Goal: Understand site structure: Understand site structure

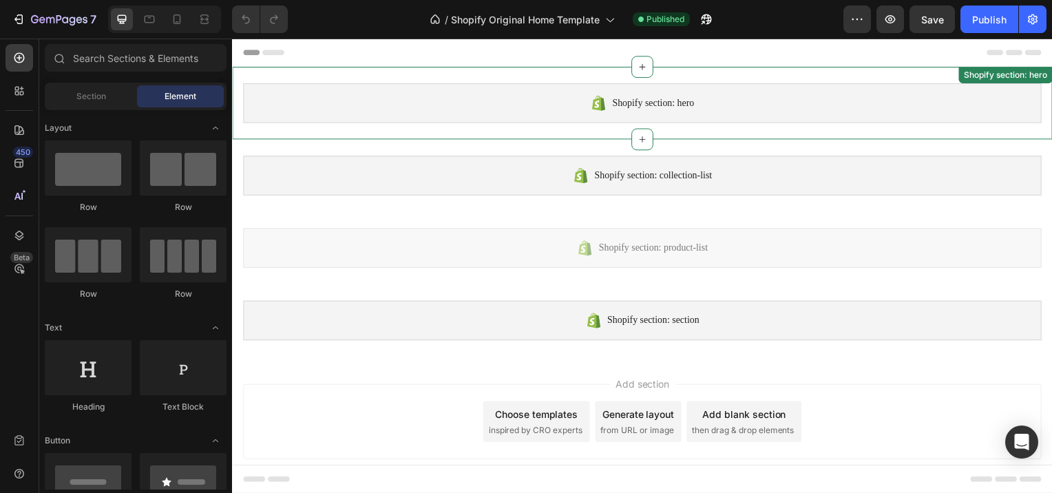
click at [520, 112] on div "Shopify section: hero" at bounding box center [645, 103] width 804 height 40
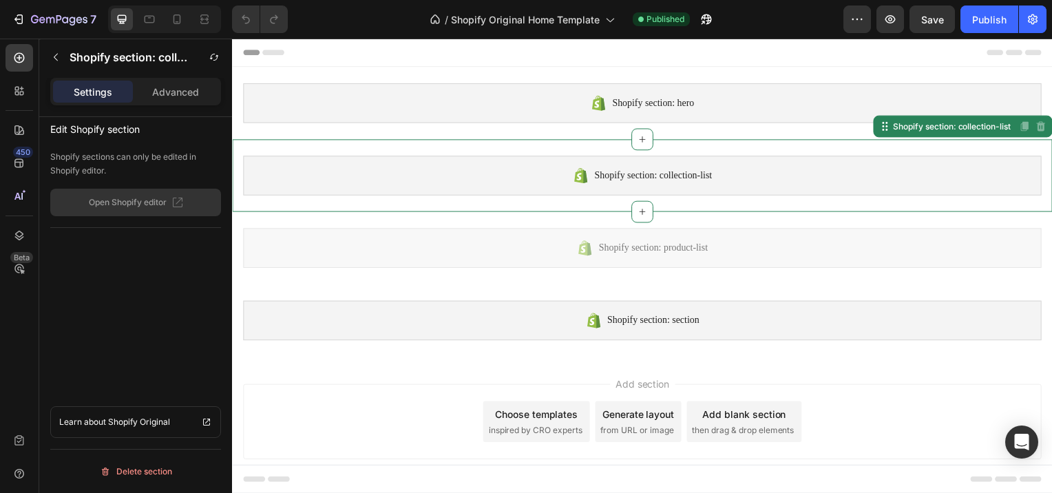
click at [517, 174] on div "Shopify section: collection-list" at bounding box center [645, 176] width 804 height 40
click at [925, 125] on div "Shopify section: collection-list" at bounding box center [958, 126] width 124 height 12
click at [920, 129] on div "Shopify section: collection-list" at bounding box center [958, 126] width 124 height 12
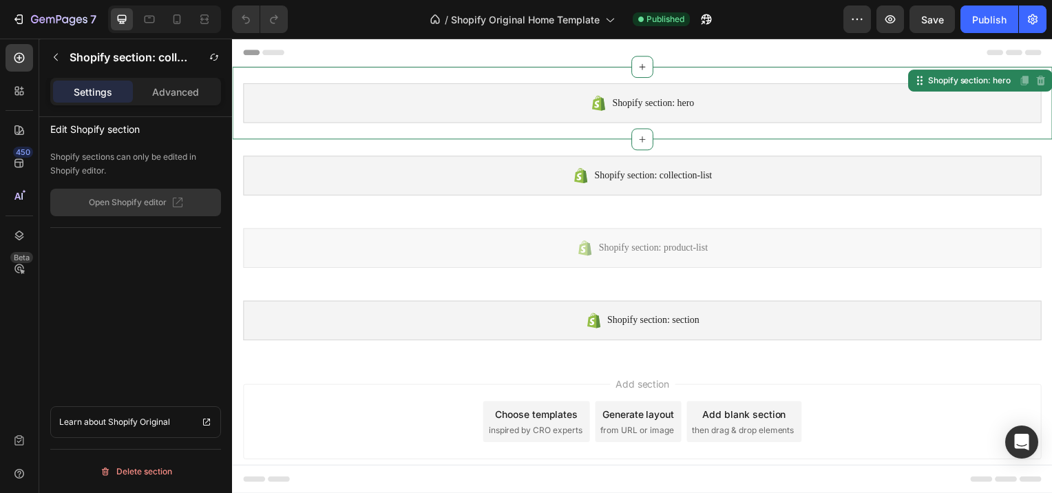
click at [587, 101] on div "Shopify section: hero" at bounding box center [645, 103] width 804 height 40
click at [569, 103] on div "Shopify section: hero" at bounding box center [645, 103] width 804 height 40
click at [54, 53] on icon "button" at bounding box center [55, 57] width 11 height 11
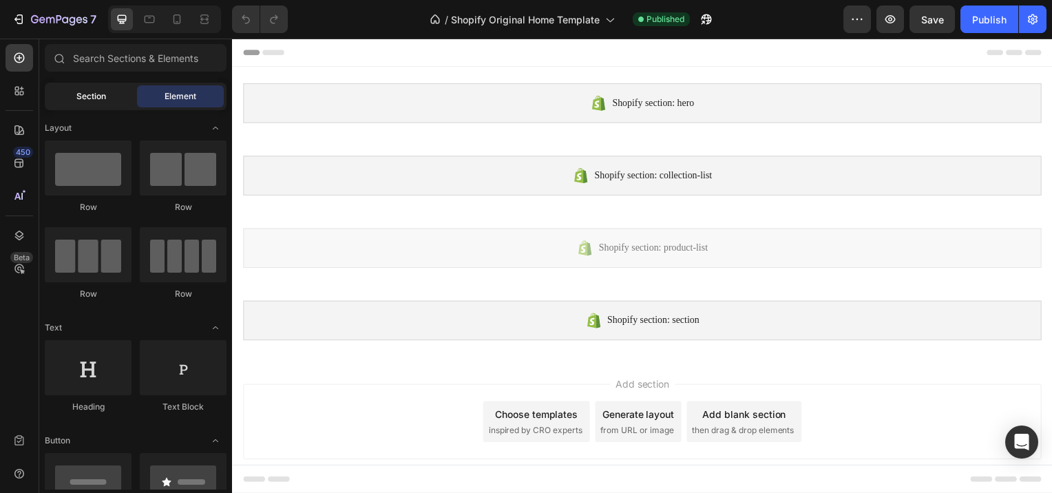
click at [81, 96] on span "Section" at bounding box center [91, 96] width 30 height 12
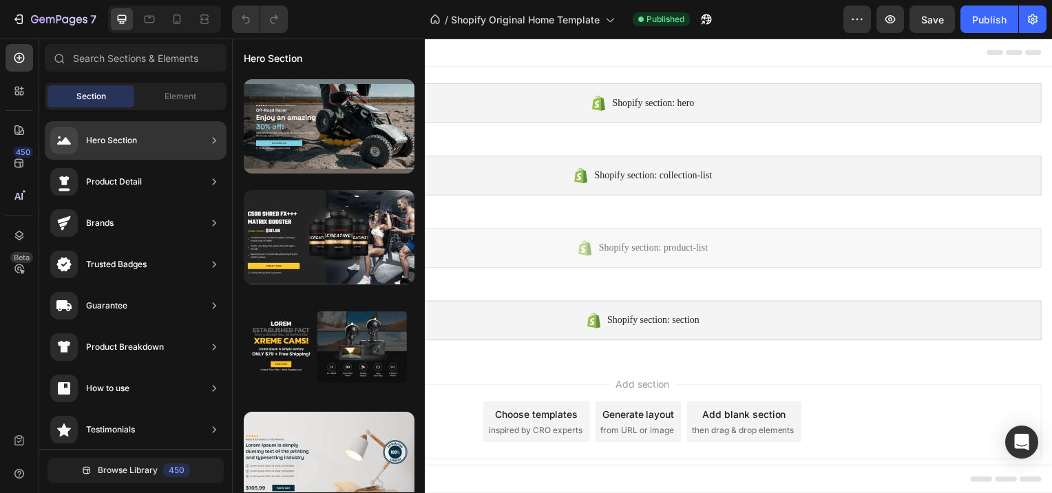
click at [104, 141] on div "Hero Section" at bounding box center [111, 141] width 51 height 14
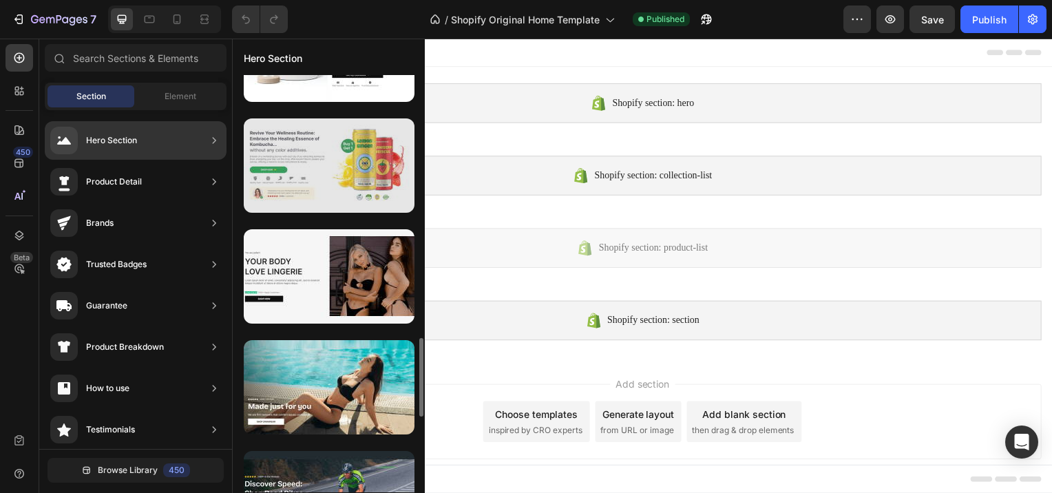
scroll to position [1027, 0]
